Goal: Task Accomplishment & Management: Complete application form

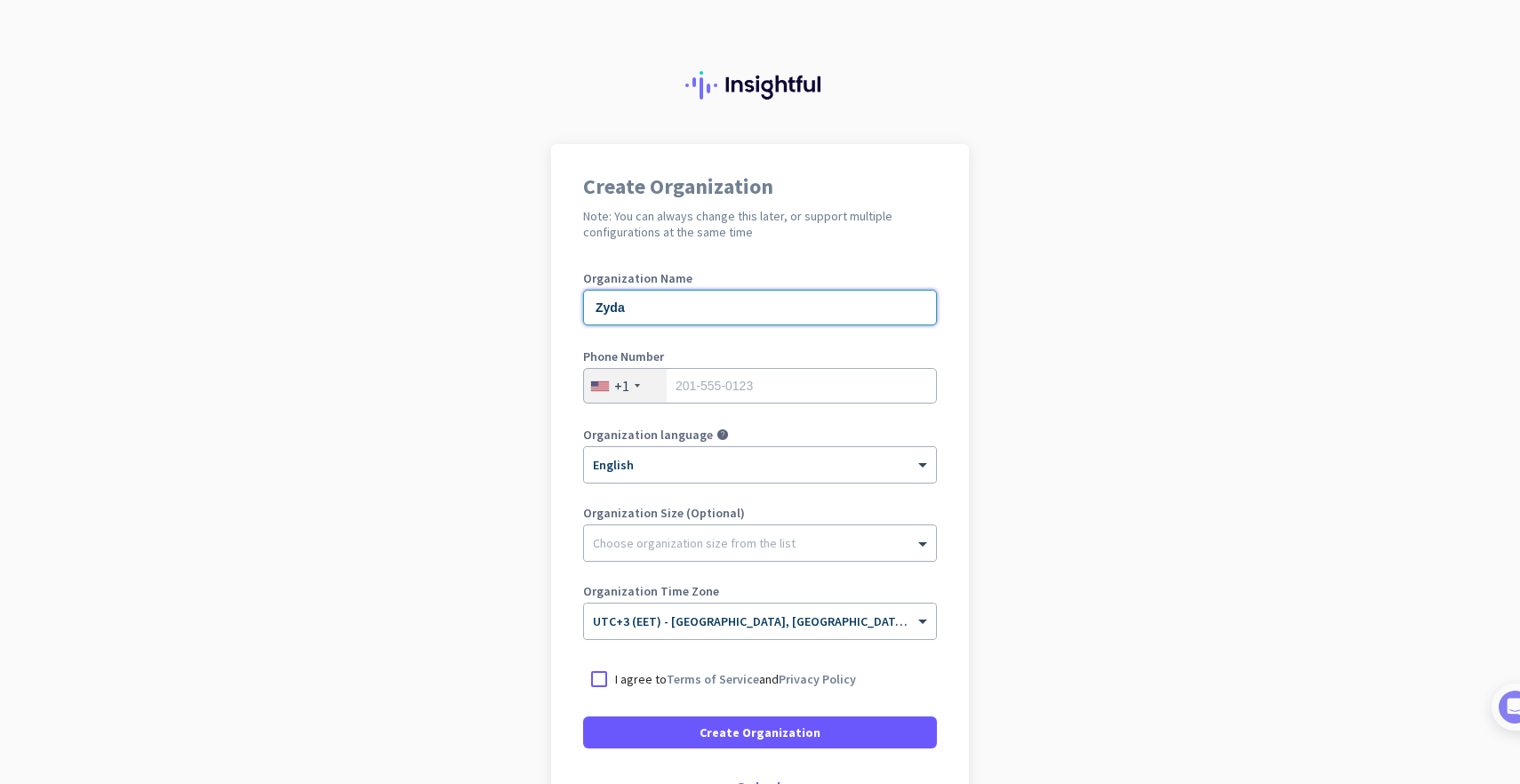
type input "Zyda"
click at [649, 388] on div "+1" at bounding box center [625, 386] width 83 height 34
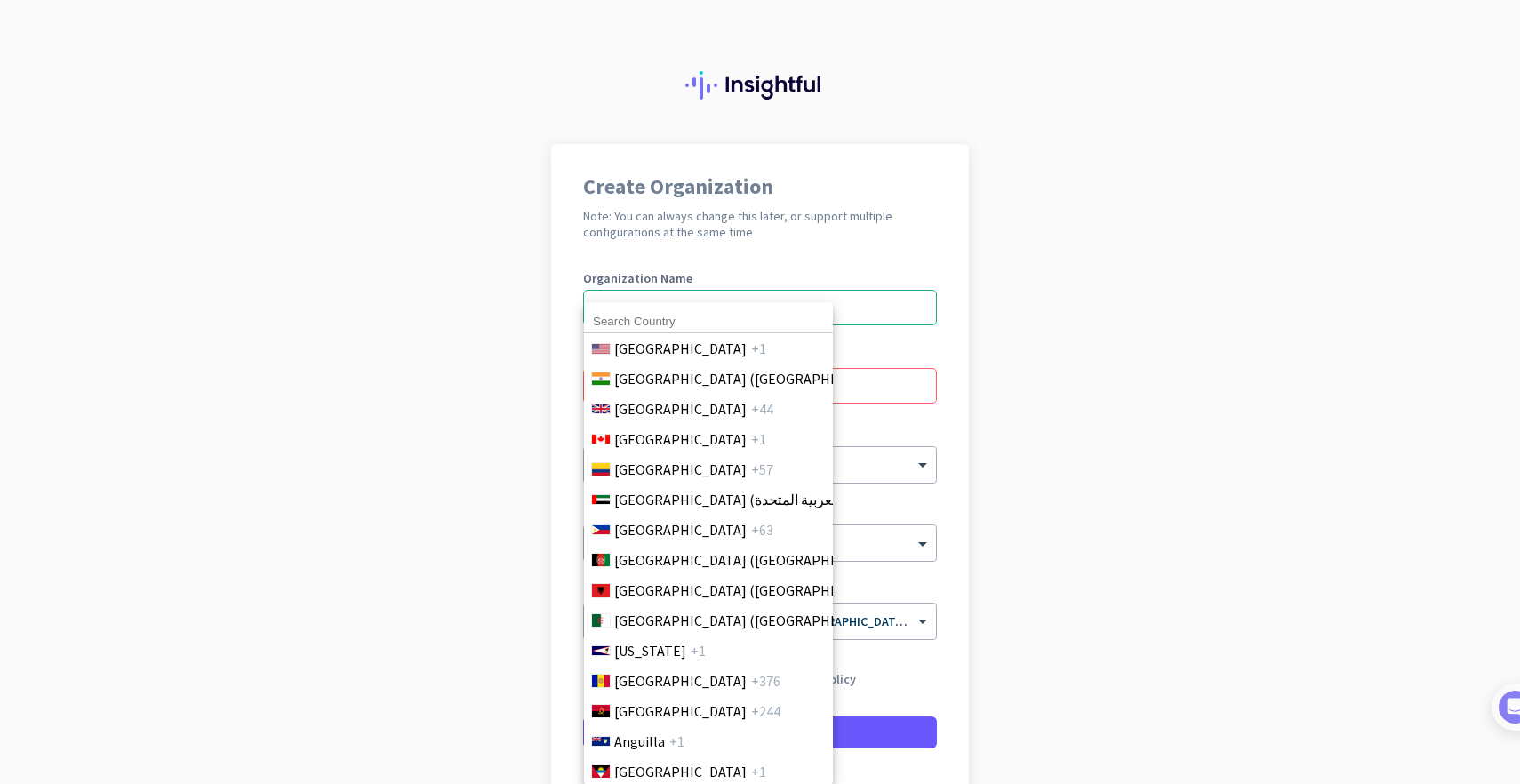
click at [645, 322] on input at bounding box center [708, 321] width 249 height 23
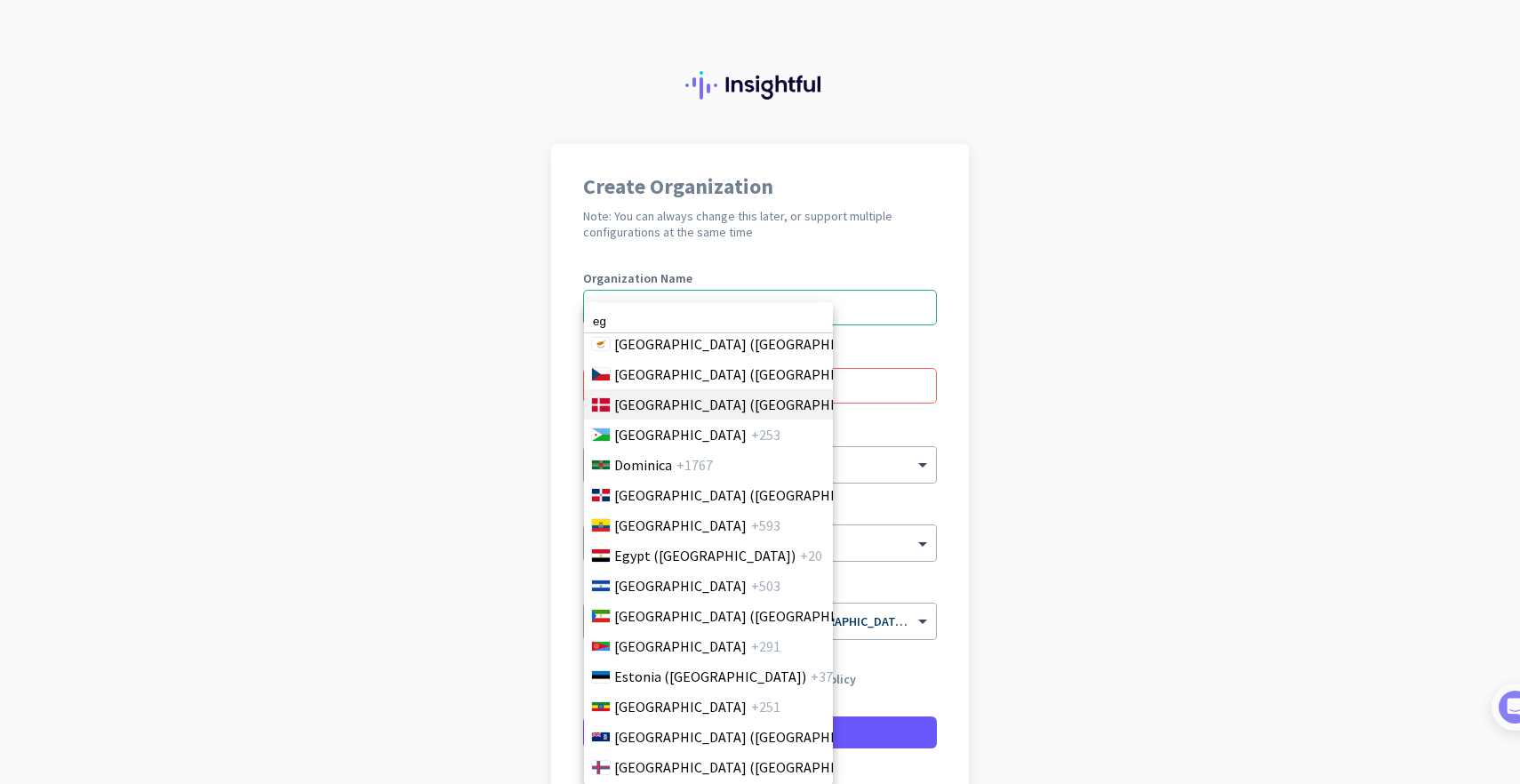
scroll to position [1898, 0]
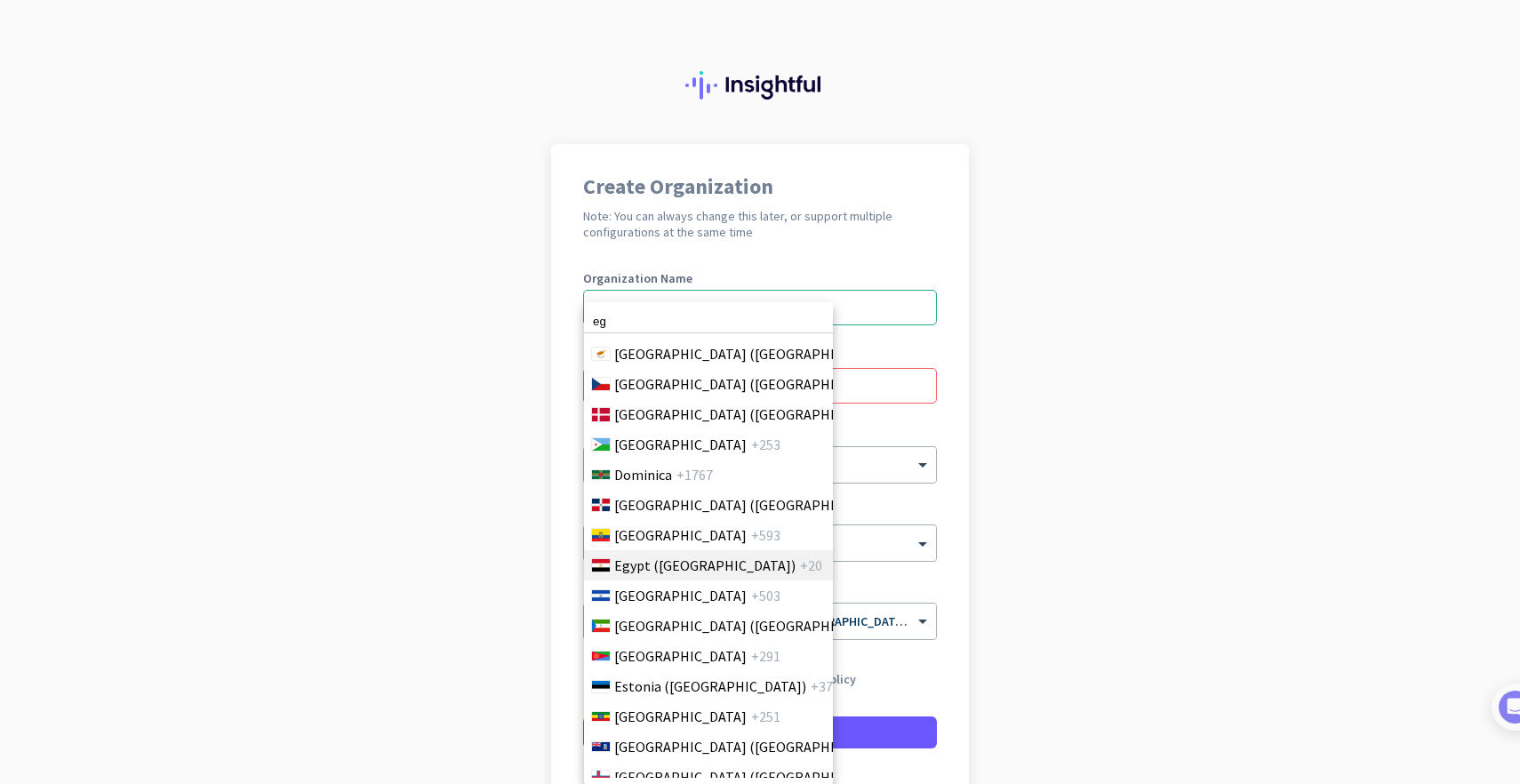
type input "eg"
click at [656, 553] on li "[GEOGRAPHIC_DATA] (‫[GEOGRAPHIC_DATA]‬‎) +20" at bounding box center [707, 565] width 249 height 30
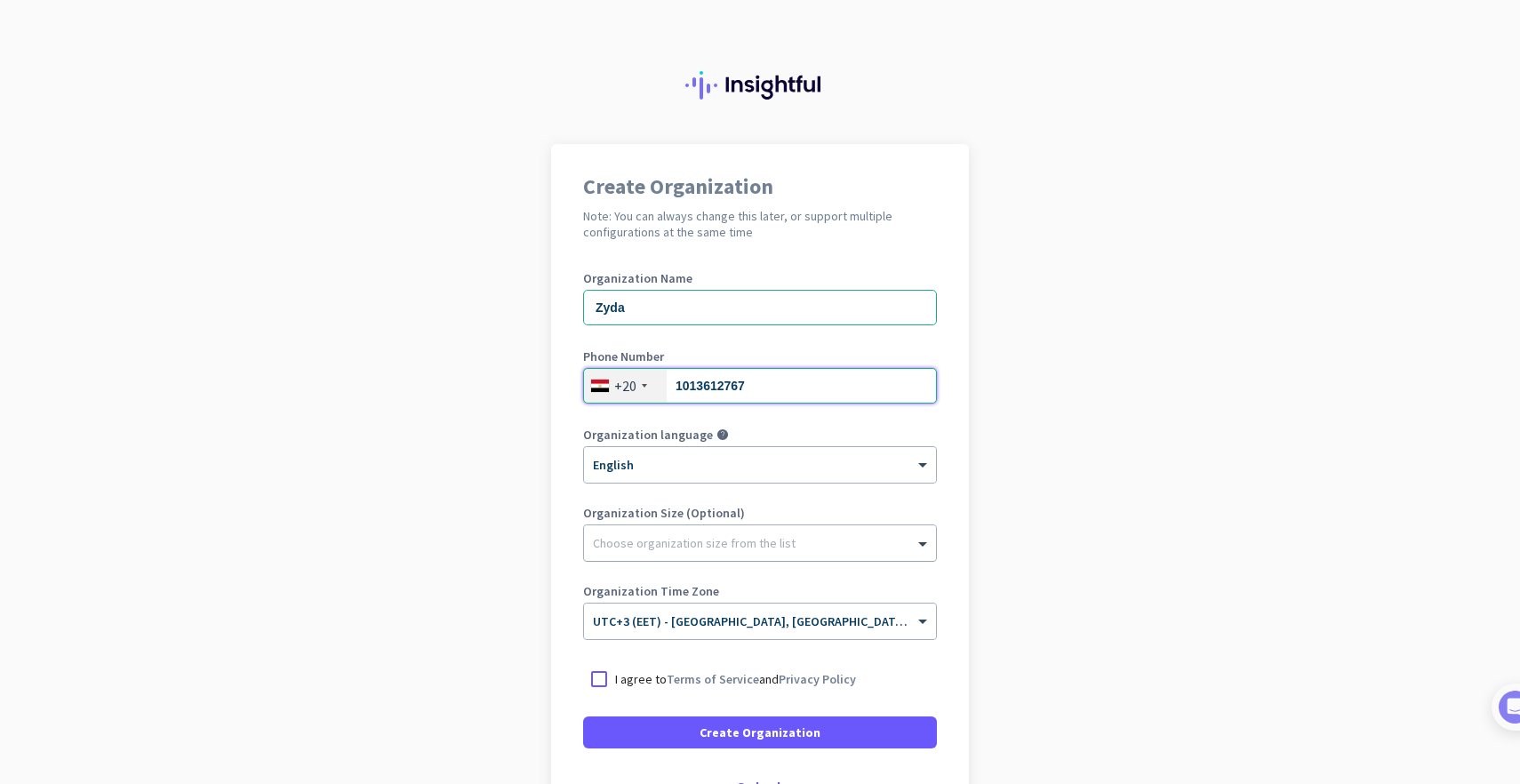
type input "1013612767"
click at [690, 543] on div at bounding box center [760, 538] width 352 height 17
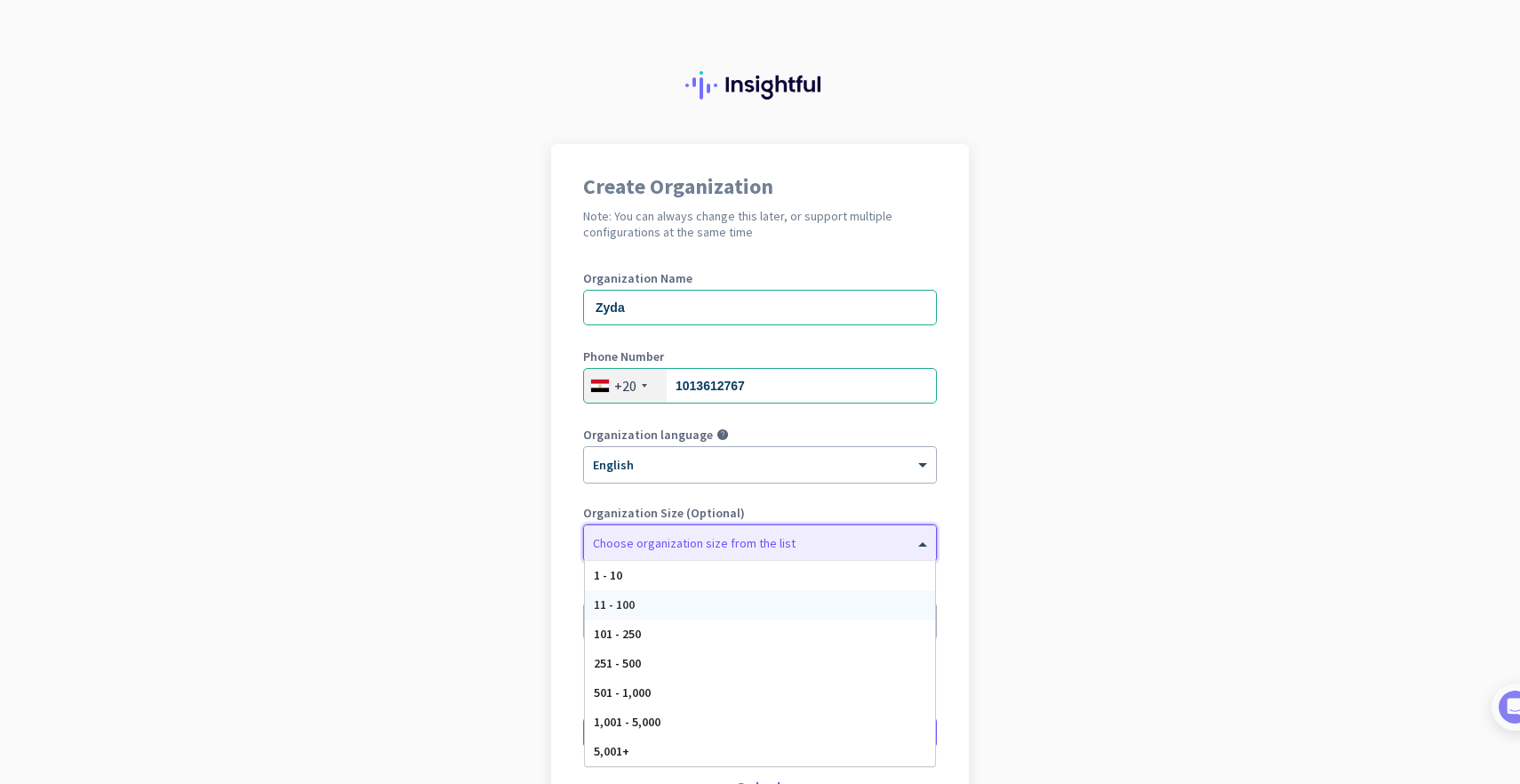
click at [701, 601] on div "11 - 100" at bounding box center [760, 605] width 350 height 29
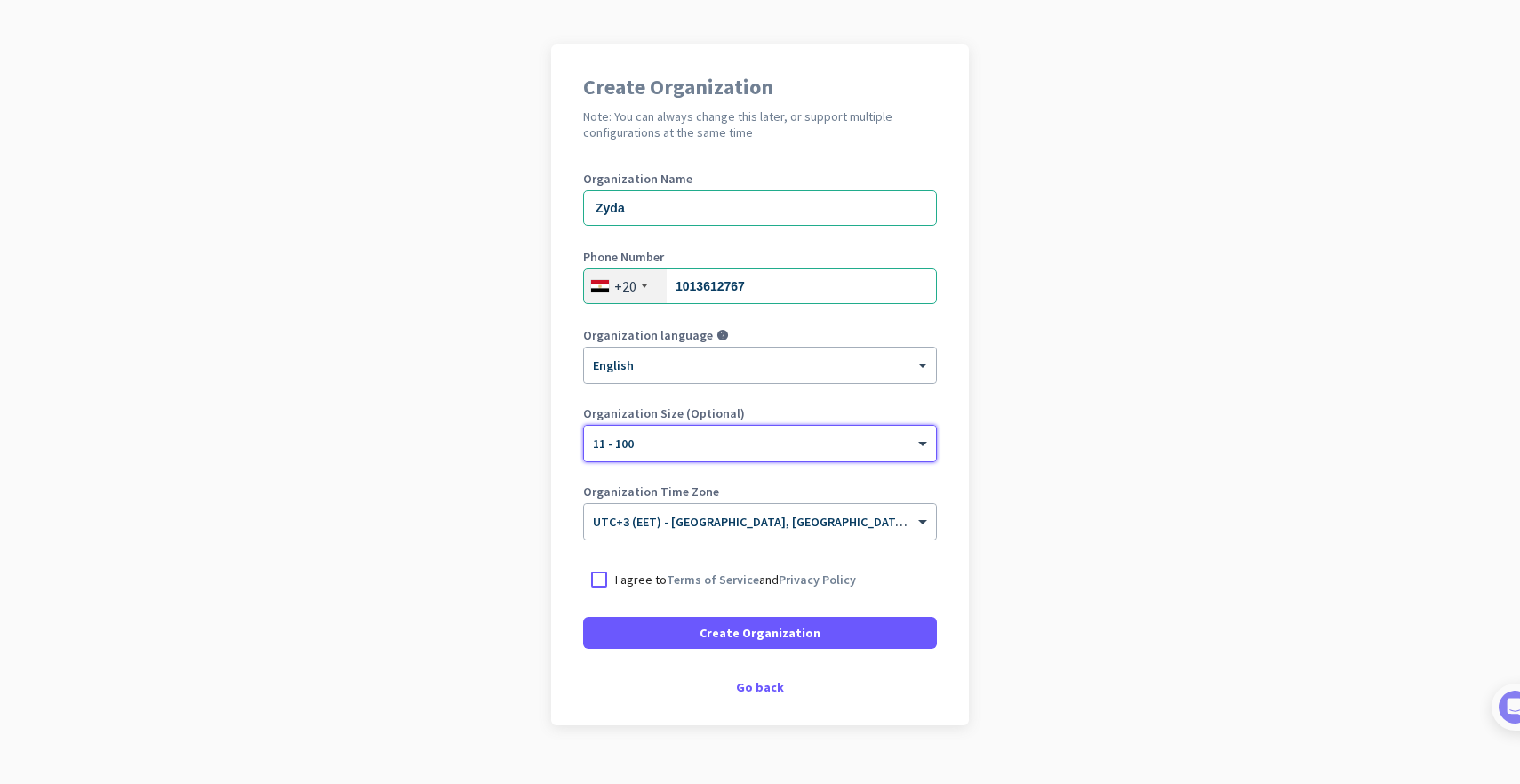
scroll to position [100, 0]
click at [603, 574] on div at bounding box center [598, 578] width 32 height 32
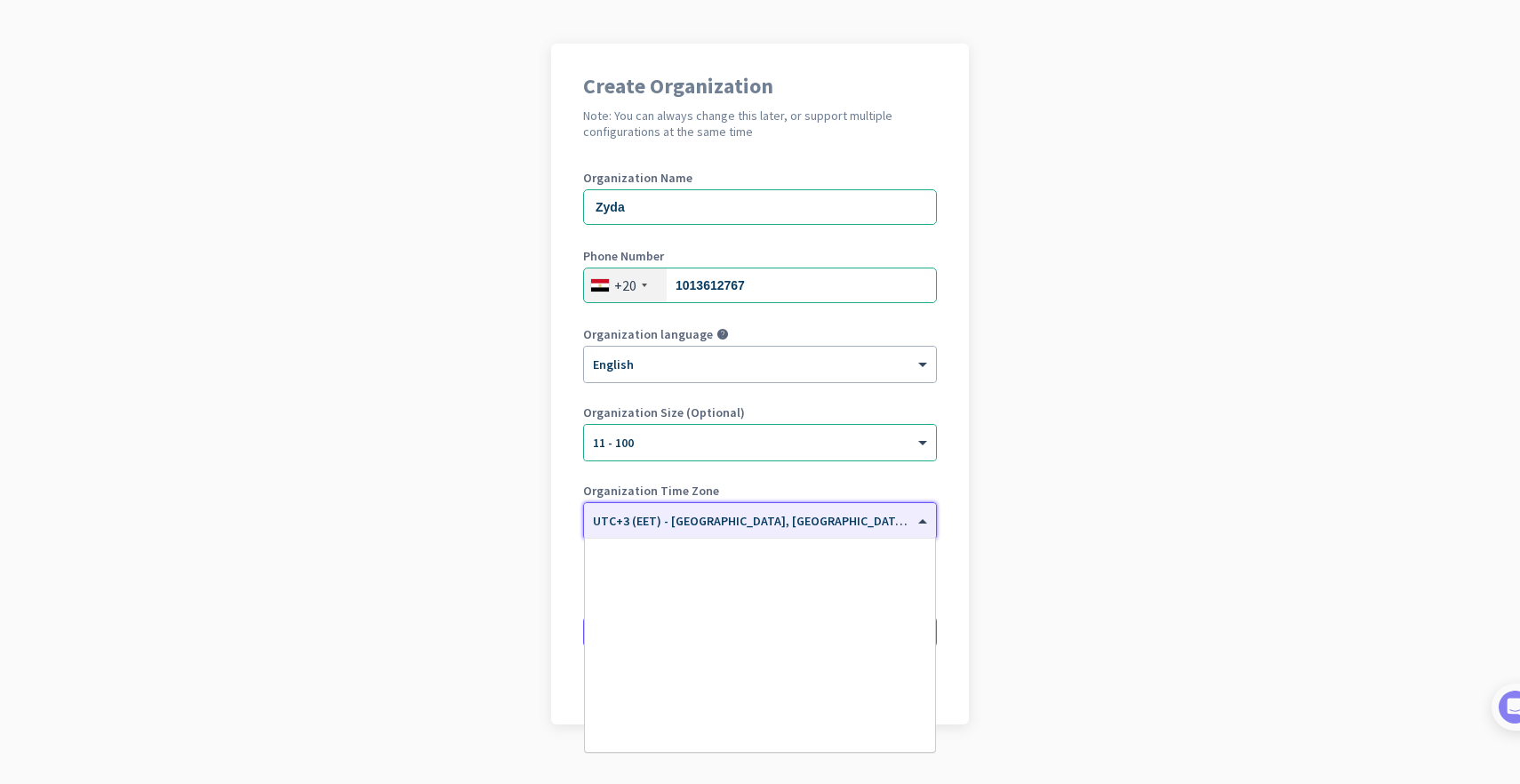
click at [704, 521] on div at bounding box center [760, 514] width 352 height 15
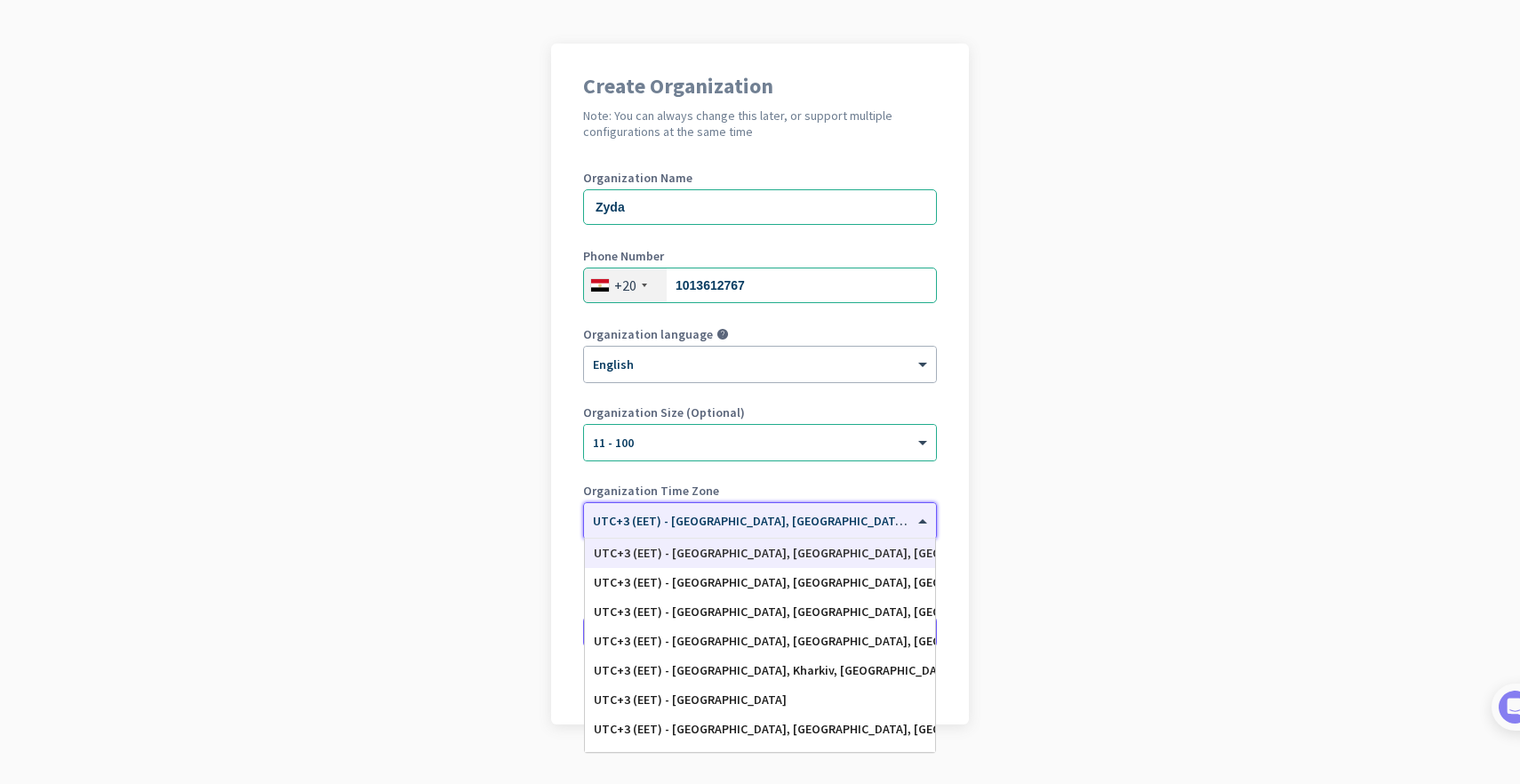
click at [725, 522] on div at bounding box center [760, 514] width 352 height 15
click at [464, 558] on app-onboarding-organization "Create Organization Note: You can always change this later, or support multiple…" at bounding box center [760, 428] width 1520 height 769
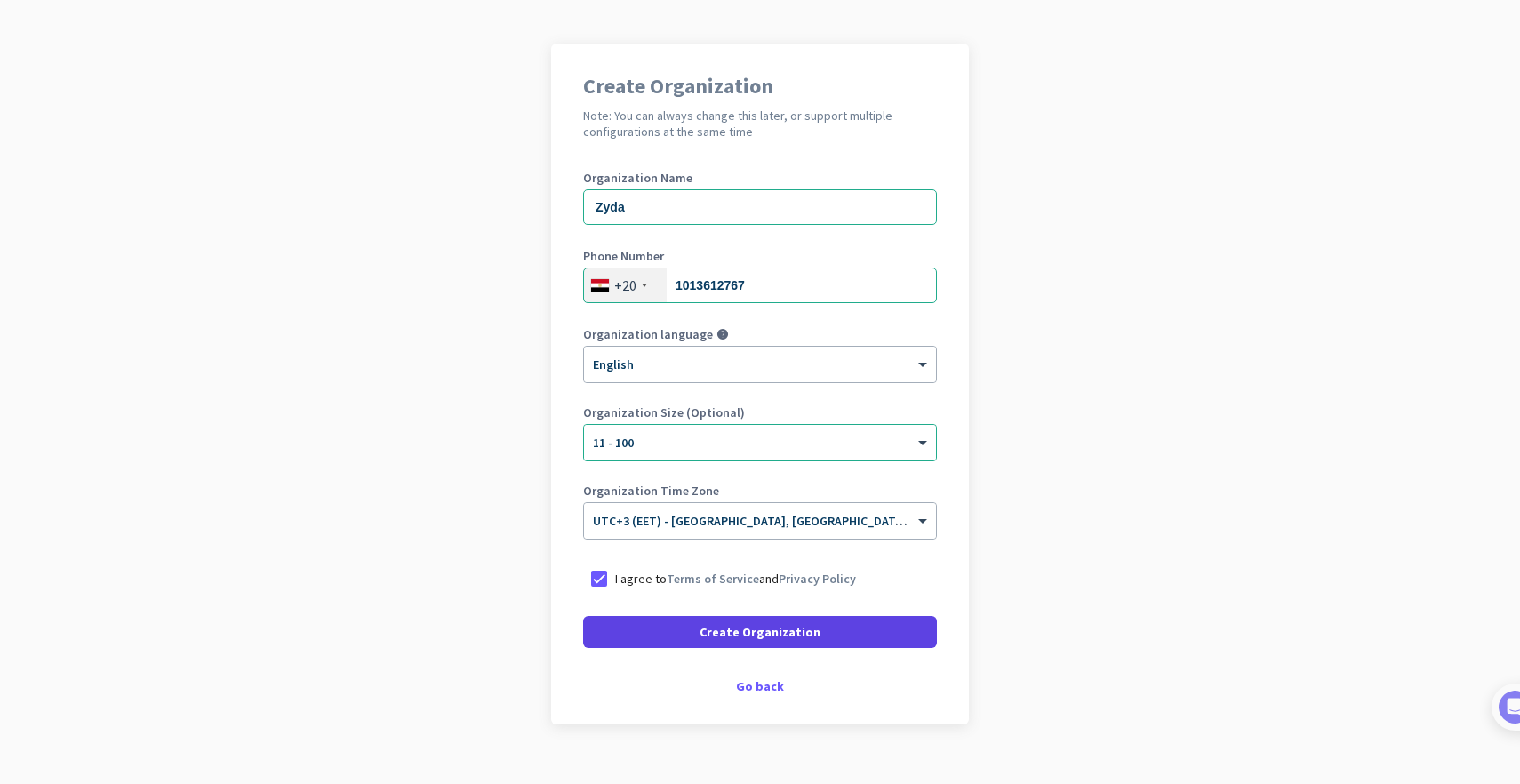
click at [704, 629] on span at bounding box center [760, 631] width 354 height 42
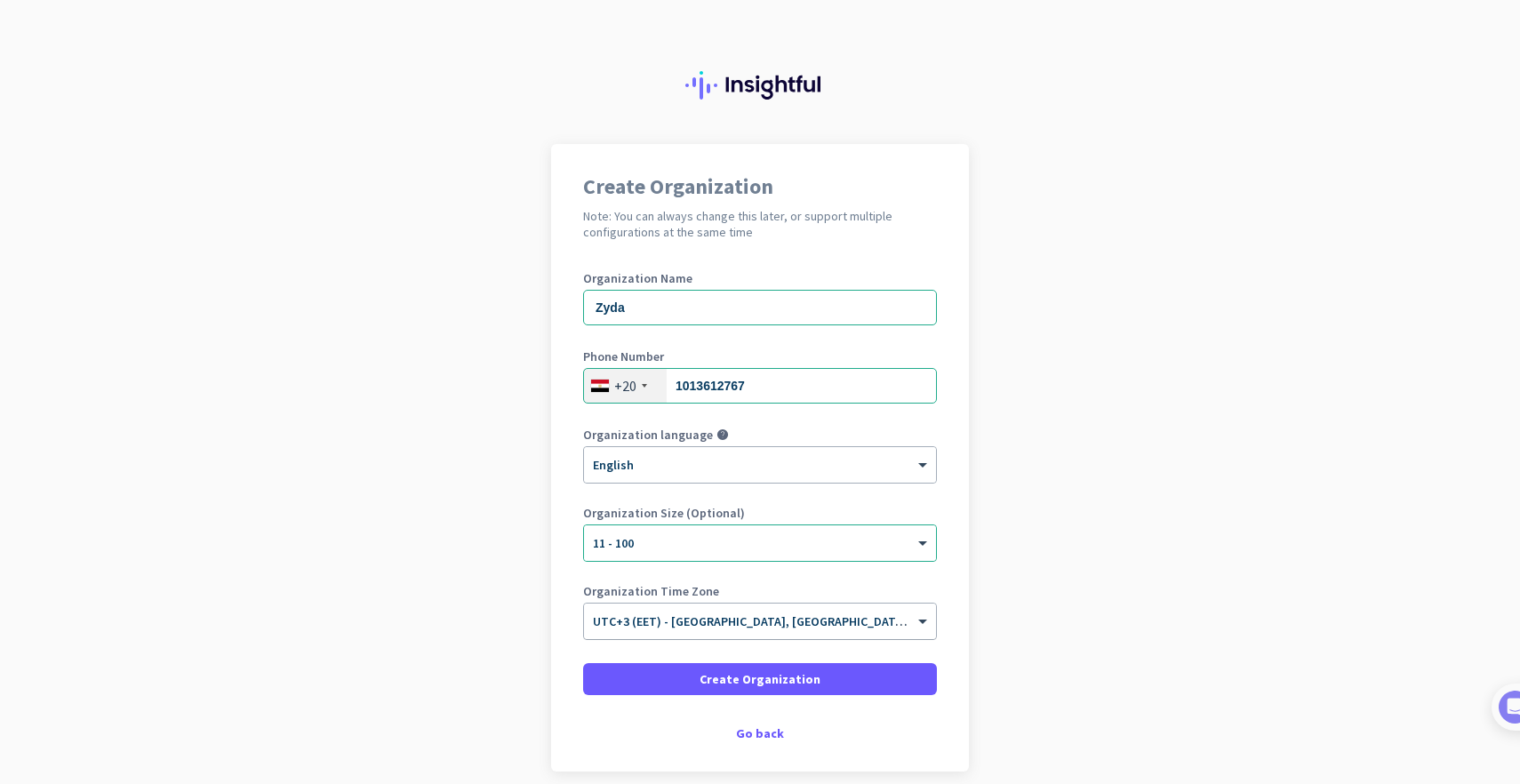
scroll to position [0, 0]
click at [768, 670] on span "Create Organization" at bounding box center [760, 678] width 121 height 17
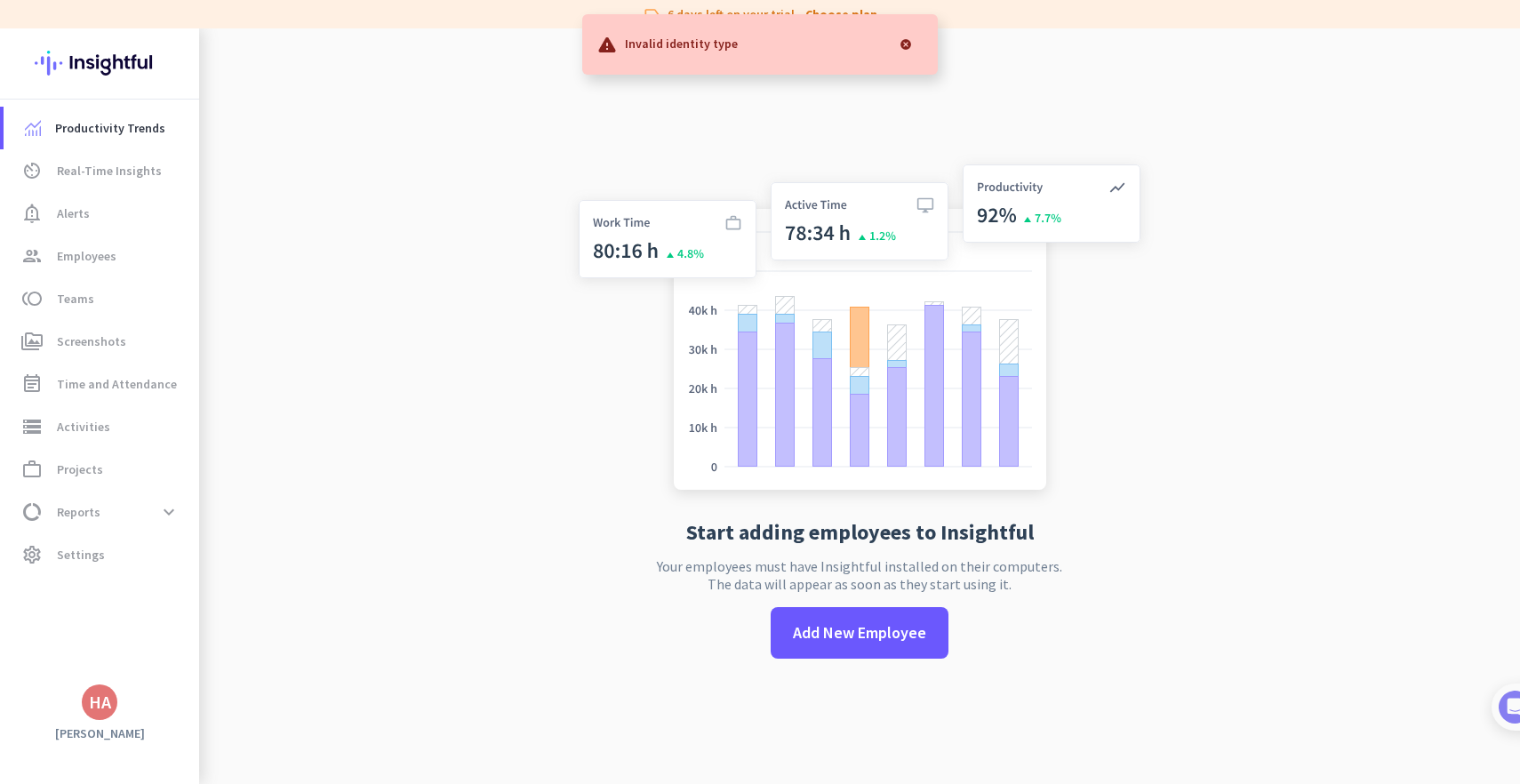
click at [911, 43] on div at bounding box center [906, 44] width 36 height 36
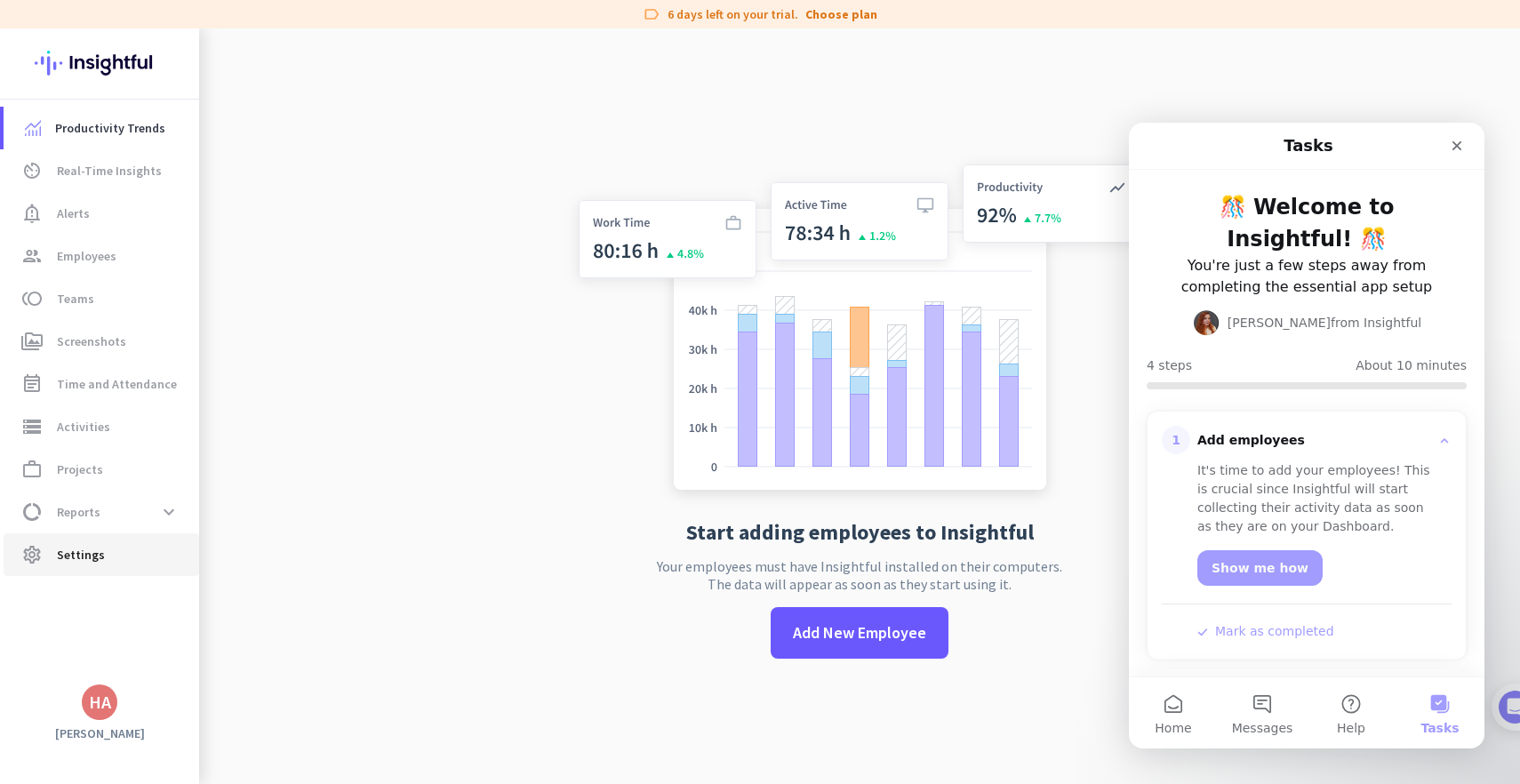
click at [60, 550] on span "Settings" at bounding box center [81, 554] width 48 height 21
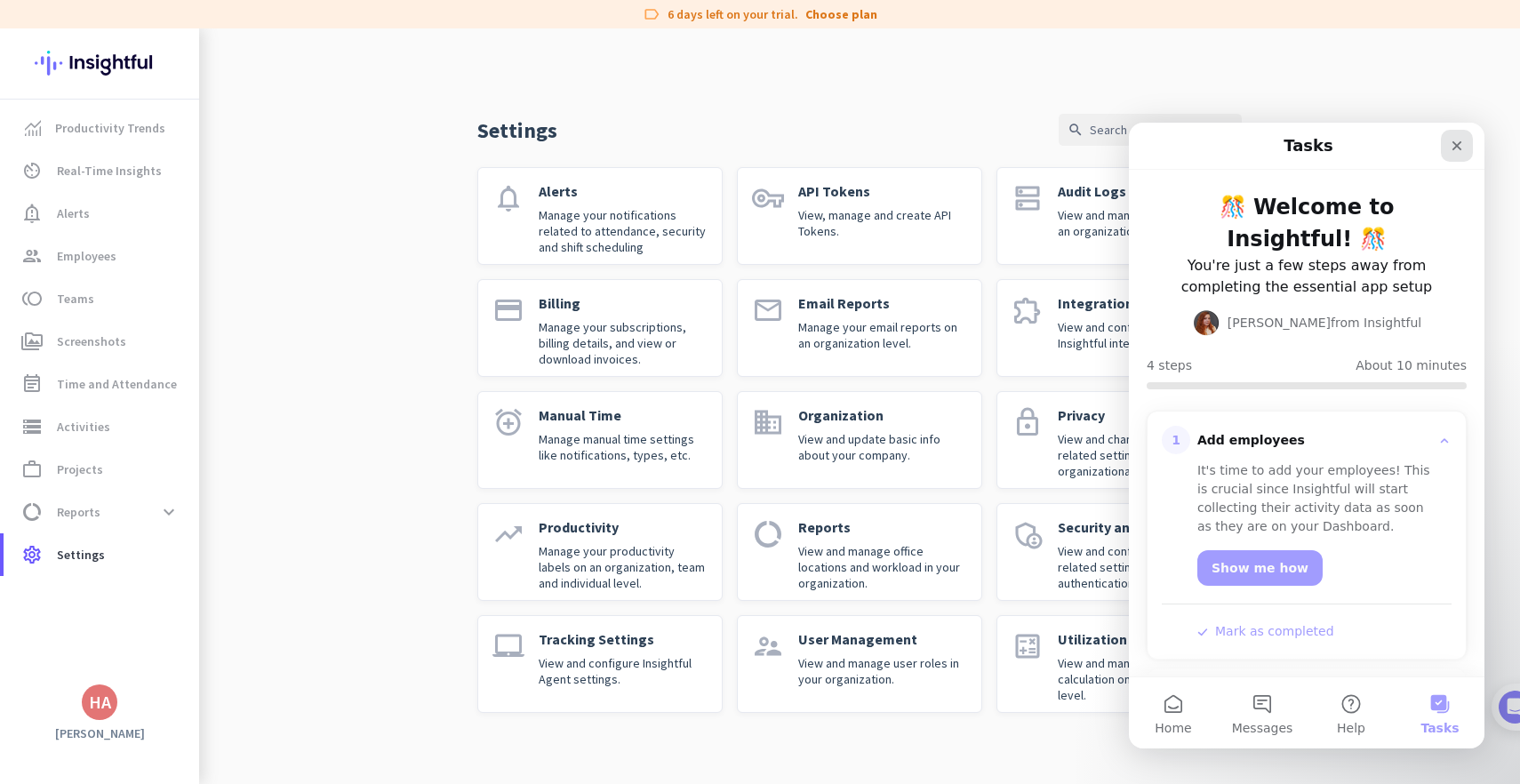
click at [1457, 142] on icon "Close" at bounding box center [1456, 145] width 14 height 14
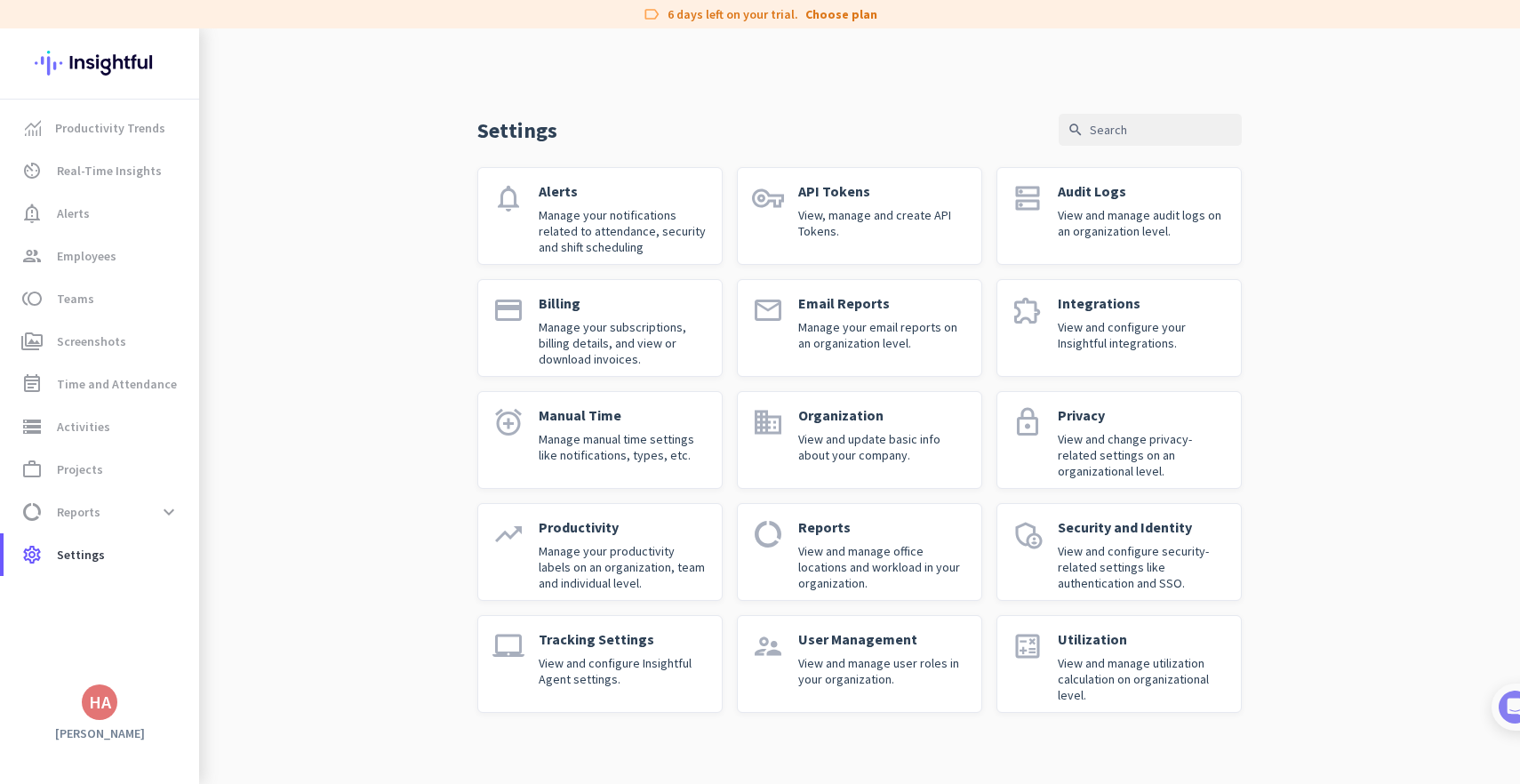
click at [79, 709] on div "HA" at bounding box center [99, 702] width 199 height 36
click at [97, 710] on div "HA" at bounding box center [100, 701] width 22 height 17
click at [327, 612] on div "Zyda admin check" at bounding box center [379, 617] width 220 height 30
click at [99, 693] on div "HA" at bounding box center [100, 701] width 22 height 17
click at [318, 375] on div at bounding box center [760, 392] width 1520 height 784
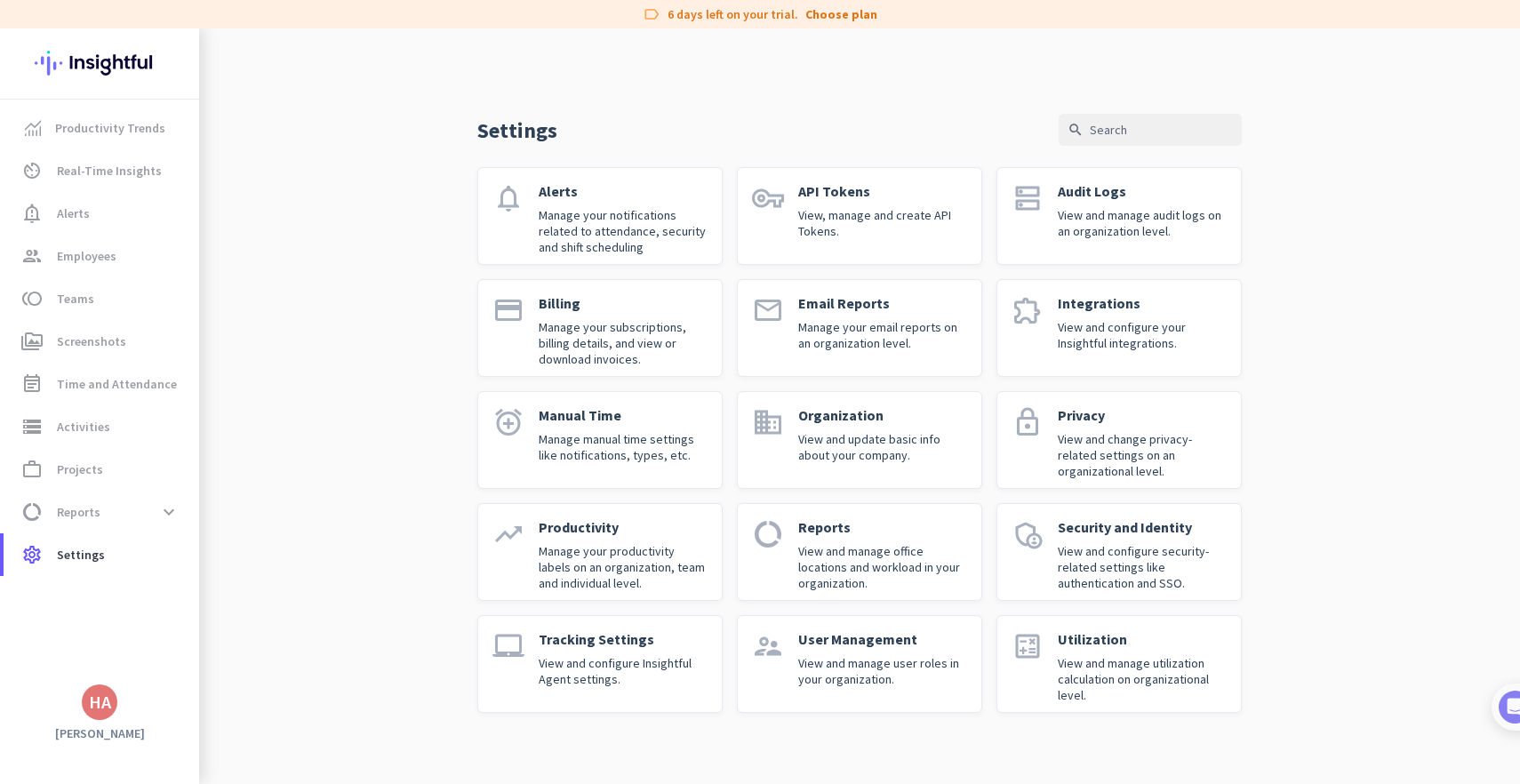
click at [87, 64] on img at bounding box center [99, 63] width 130 height 69
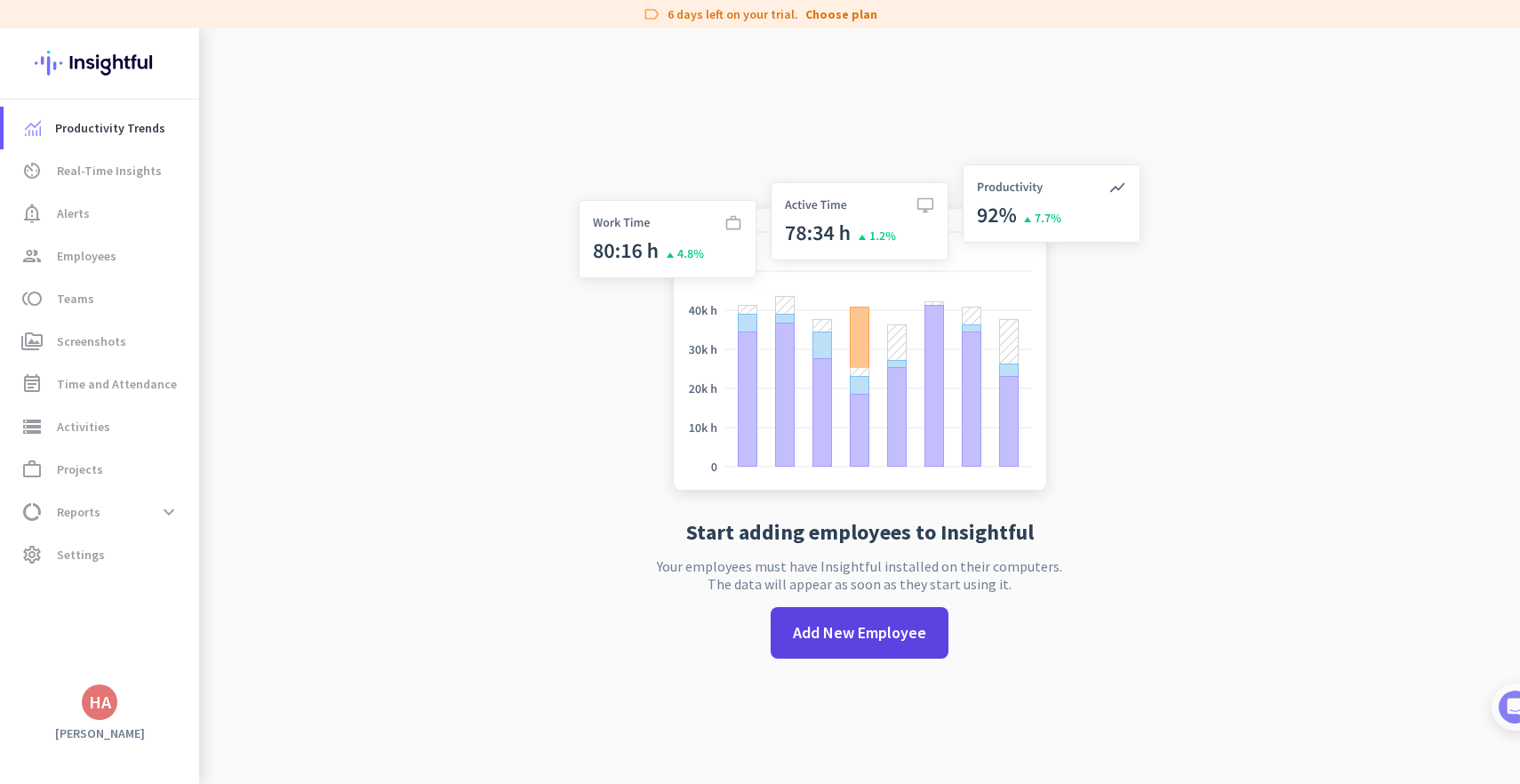
click at [902, 631] on span "Add New Employee" at bounding box center [859, 632] width 133 height 23
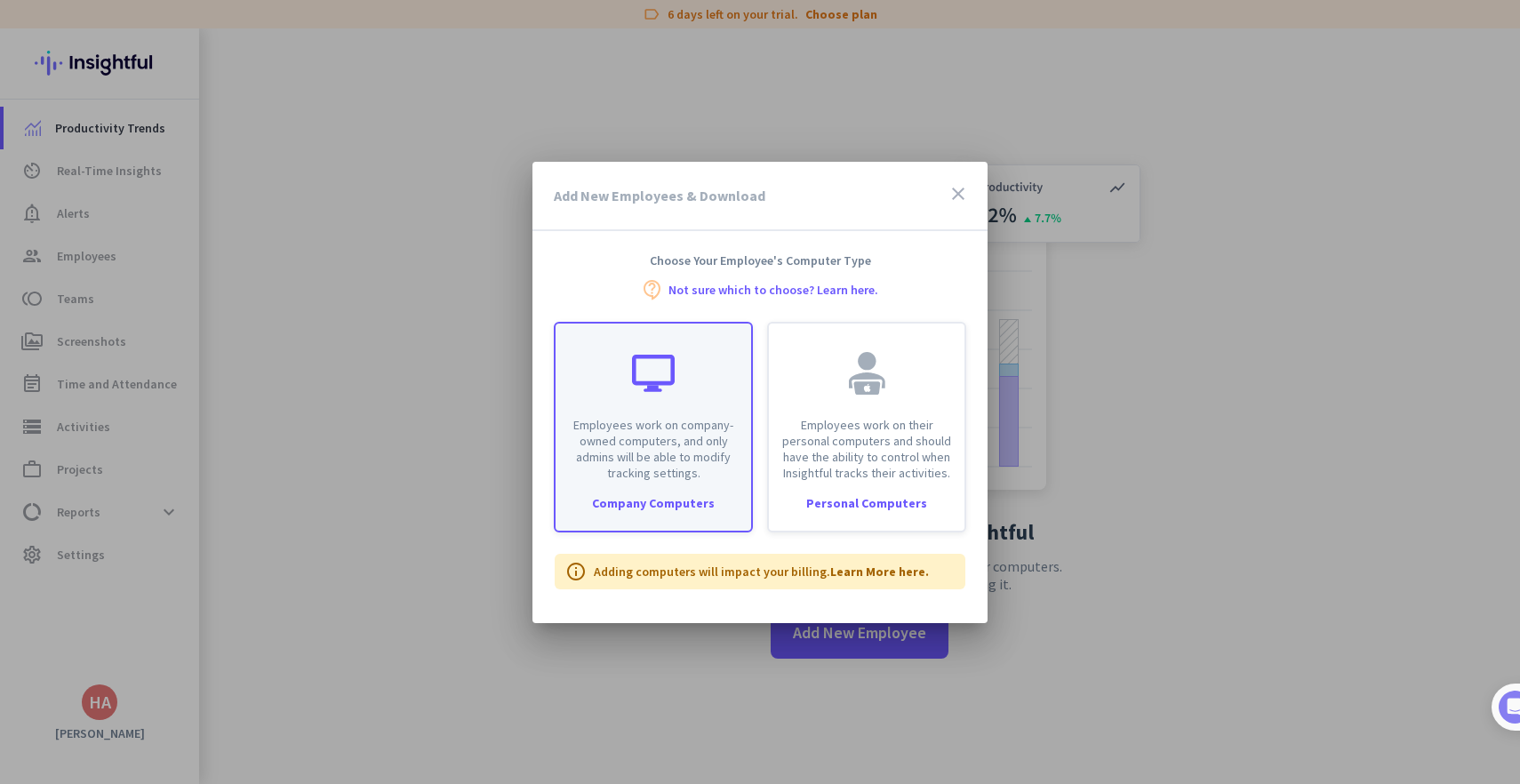
click at [683, 456] on p "Employees work on company-owned computers, and only admins will be able to modi…" at bounding box center [653, 449] width 174 height 64
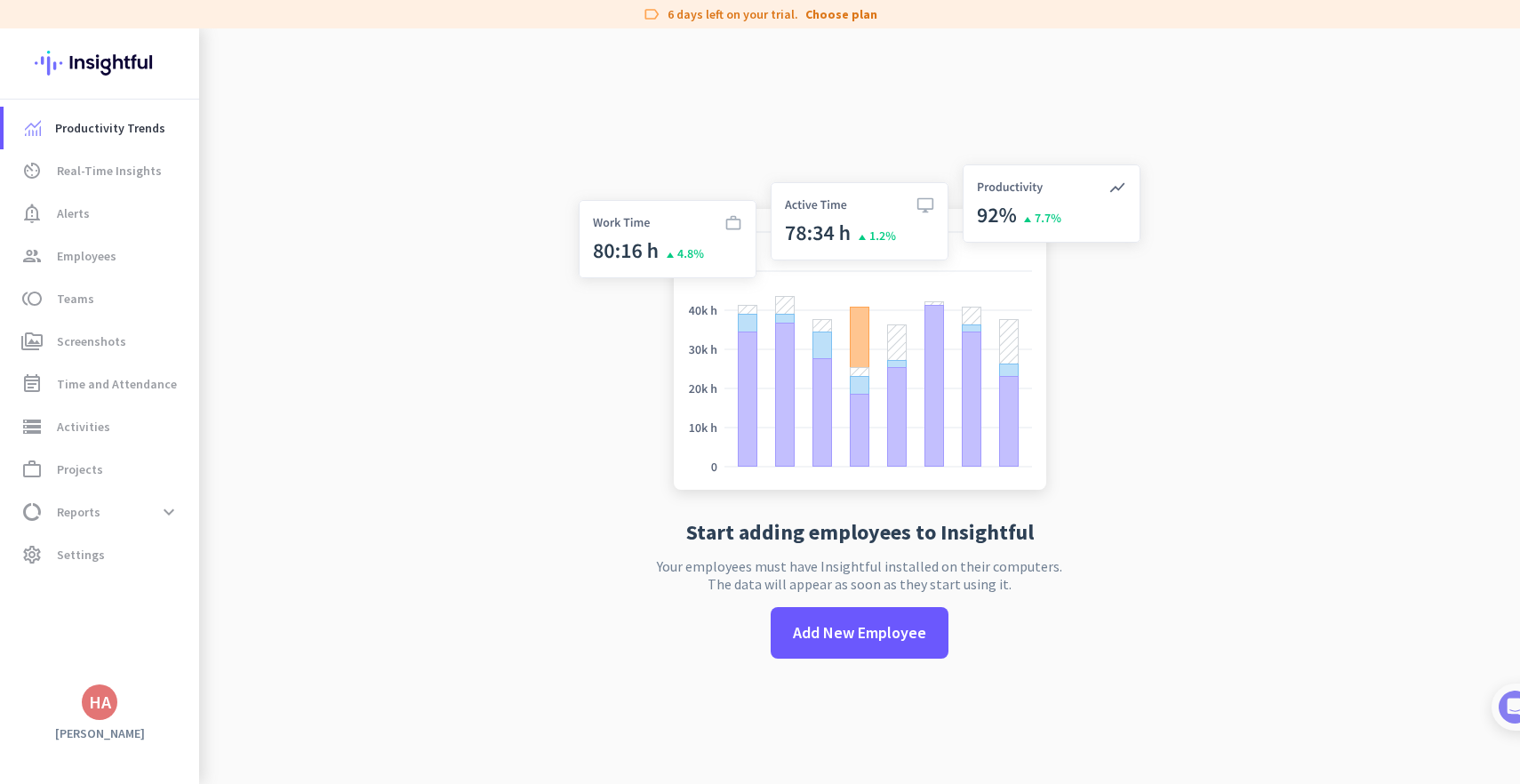
type input "[URL][DOMAIN_NAME]"
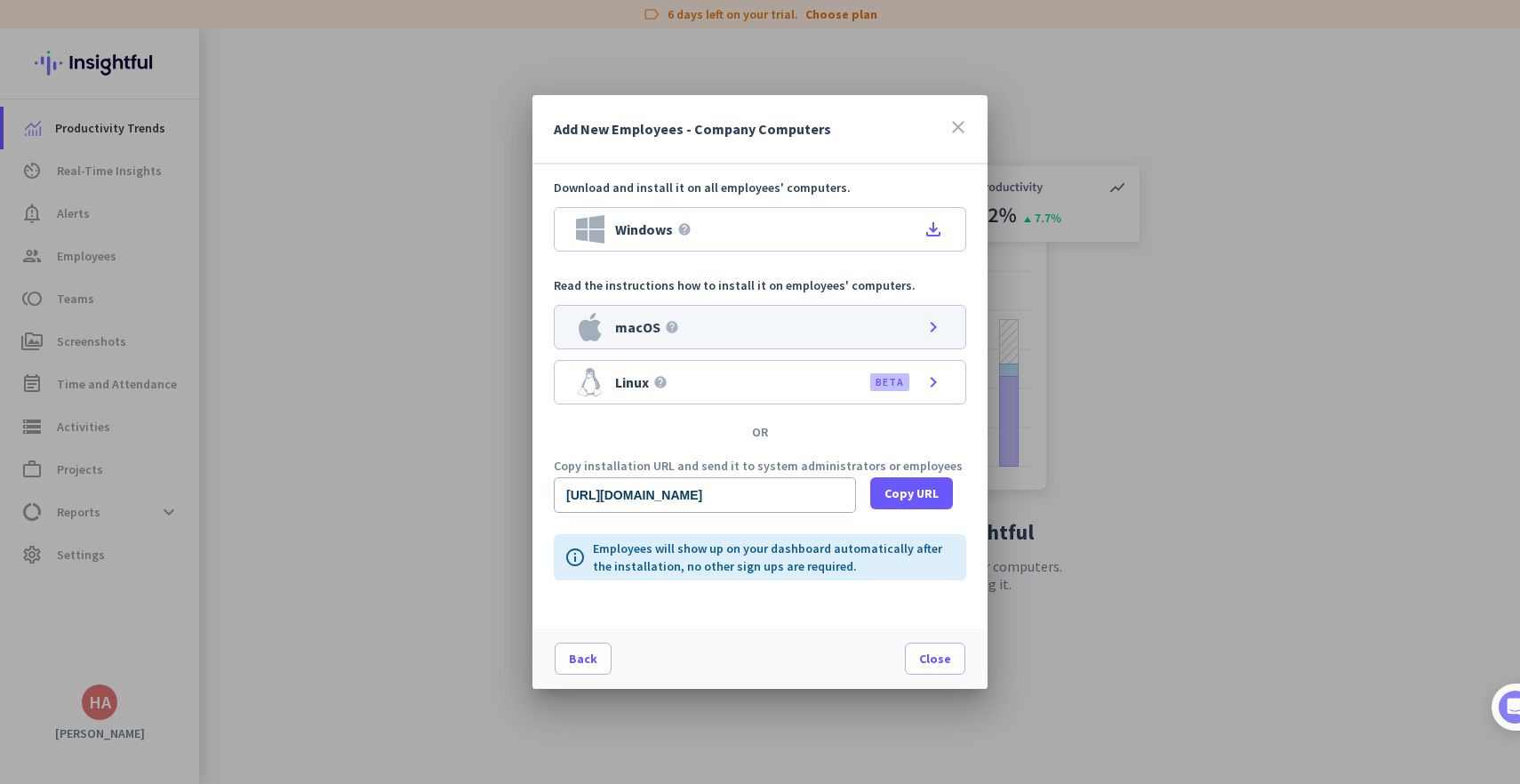
click at [748, 329] on div "macOS help chevron_right" at bounding box center [760, 327] width 412 height 44
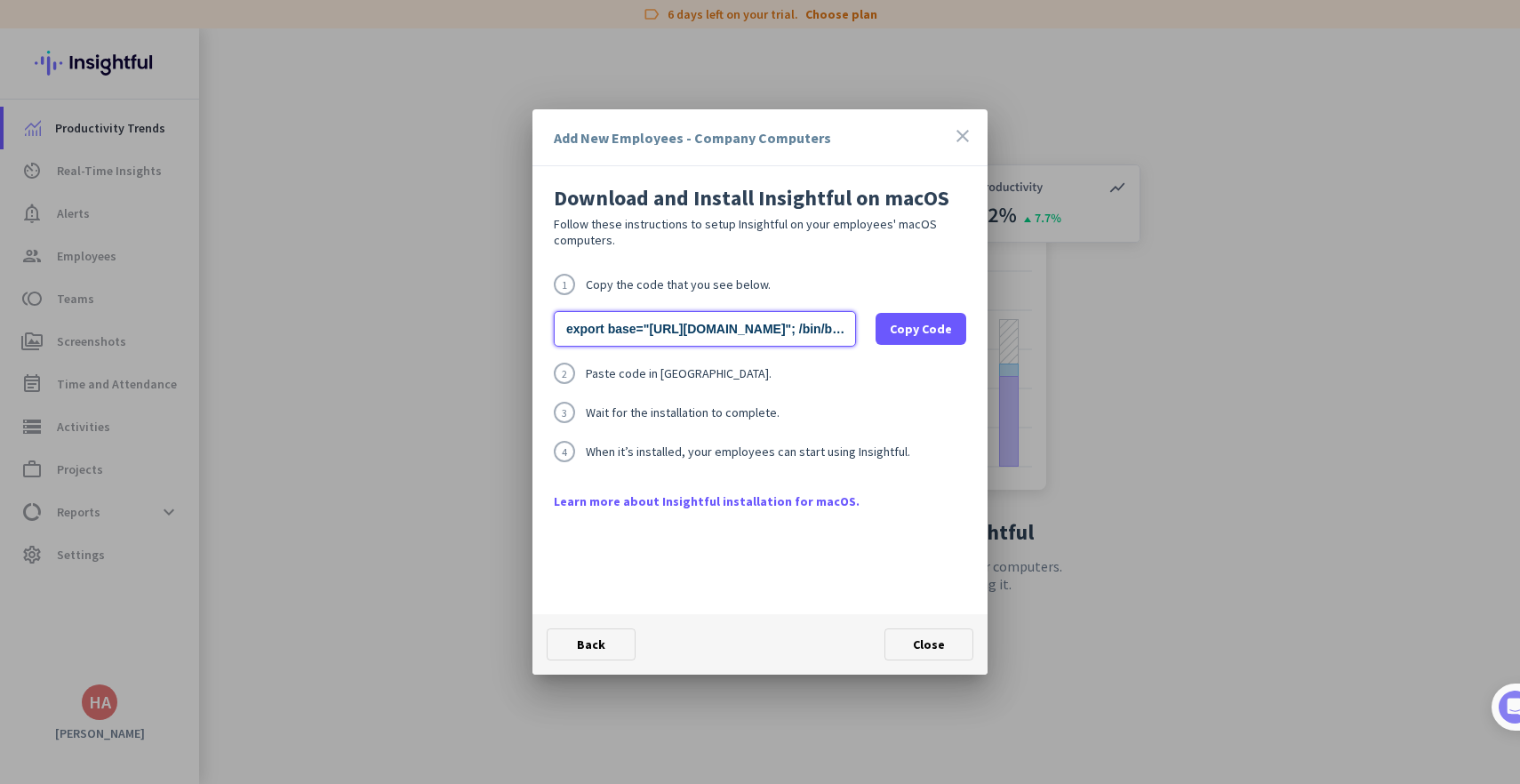
click at [796, 322] on input "export base="[URL][DOMAIN_NAME]"; /bin/bash -c "organizationId="www9hlrx3b4z7ao…" at bounding box center [705, 329] width 302 height 36
click at [905, 329] on span "Copy Code" at bounding box center [922, 329] width 63 height 17
click at [919, 646] on span "Close" at bounding box center [929, 643] width 32 height 16
